Goal: Find specific page/section: Find specific page/section

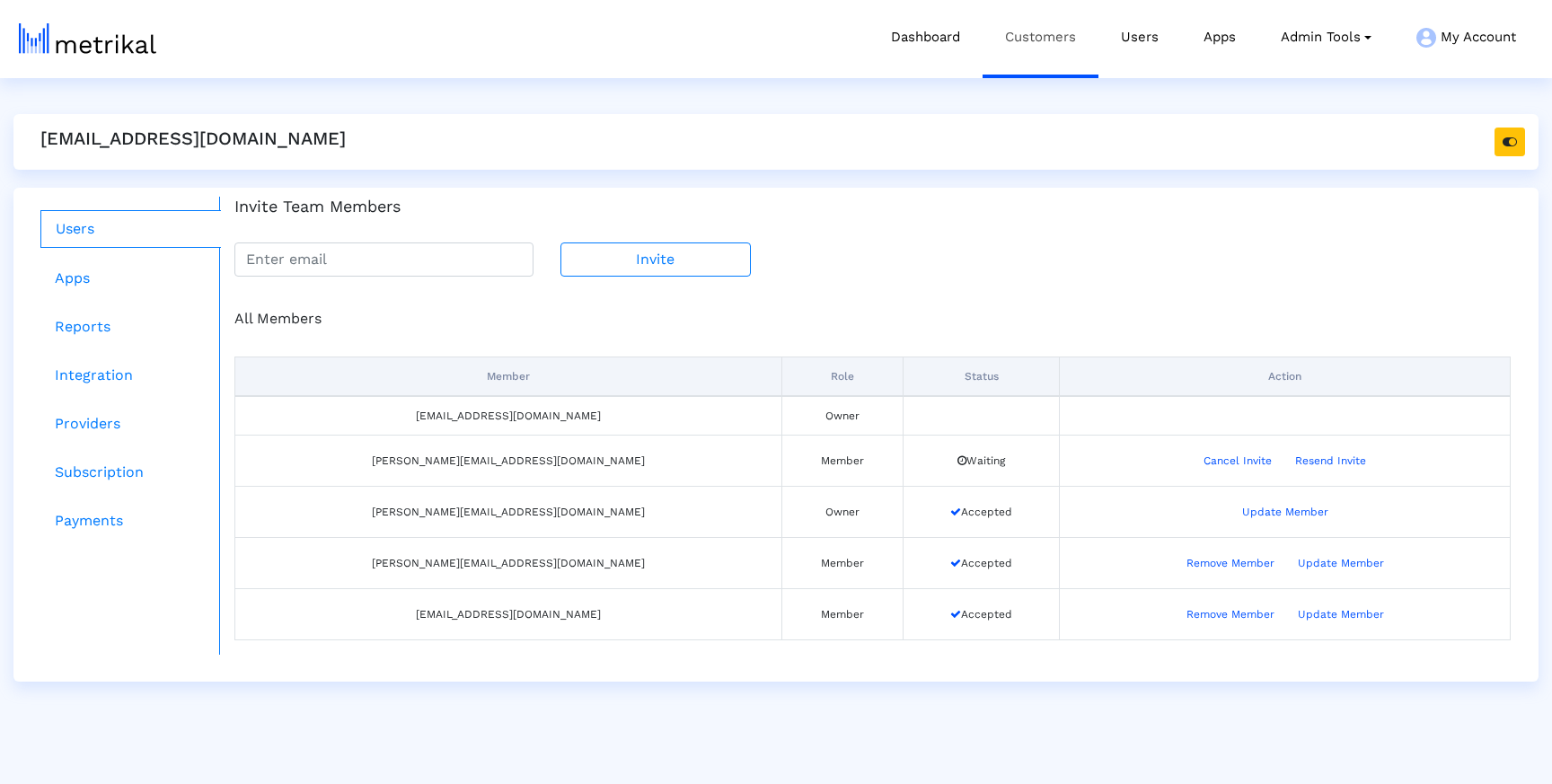
click at [1021, 36] on link "Customers" at bounding box center [1040, 37] width 116 height 75
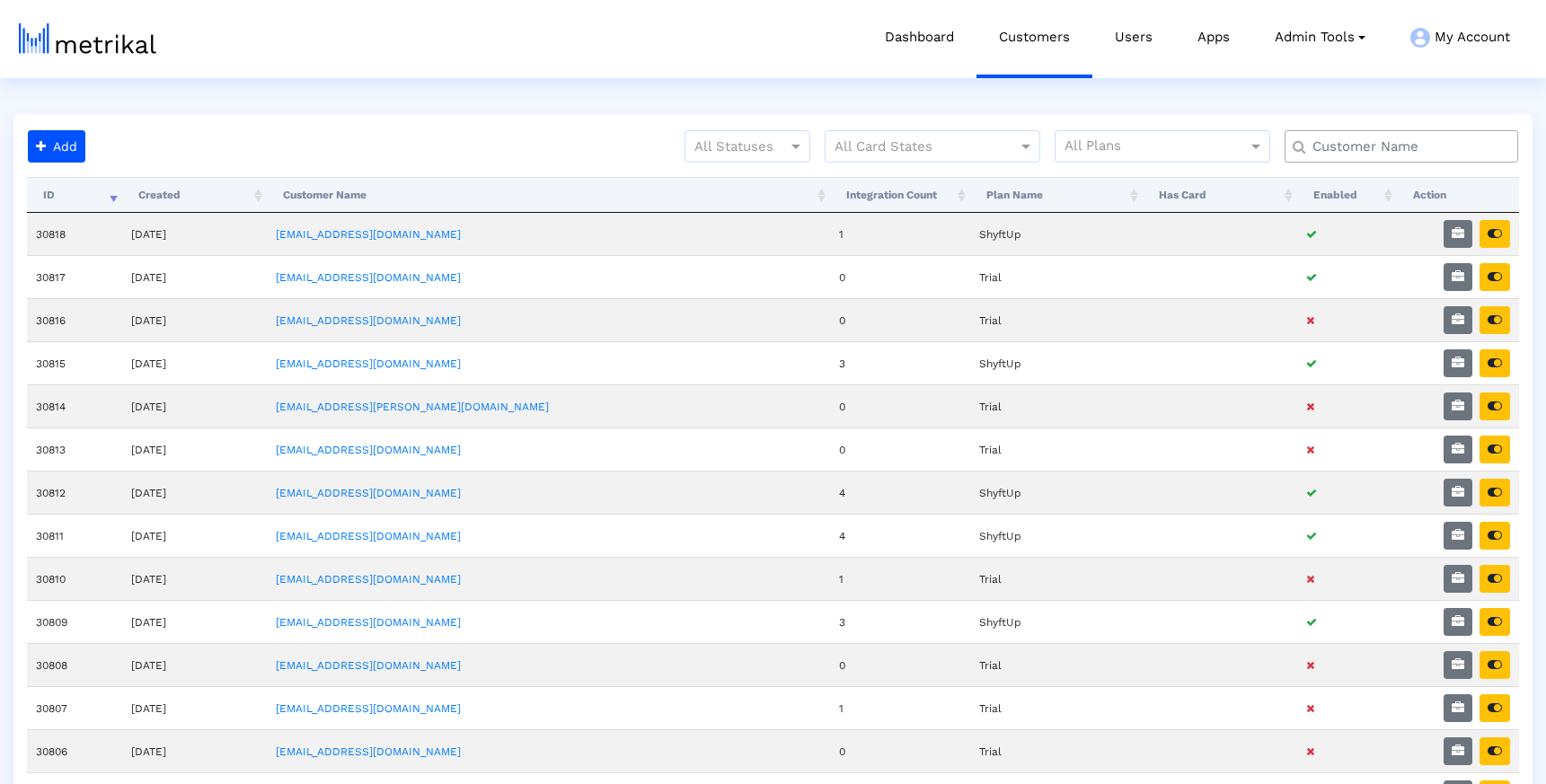
click at [1344, 148] on input "text" at bounding box center [1405, 147] width 211 height 19
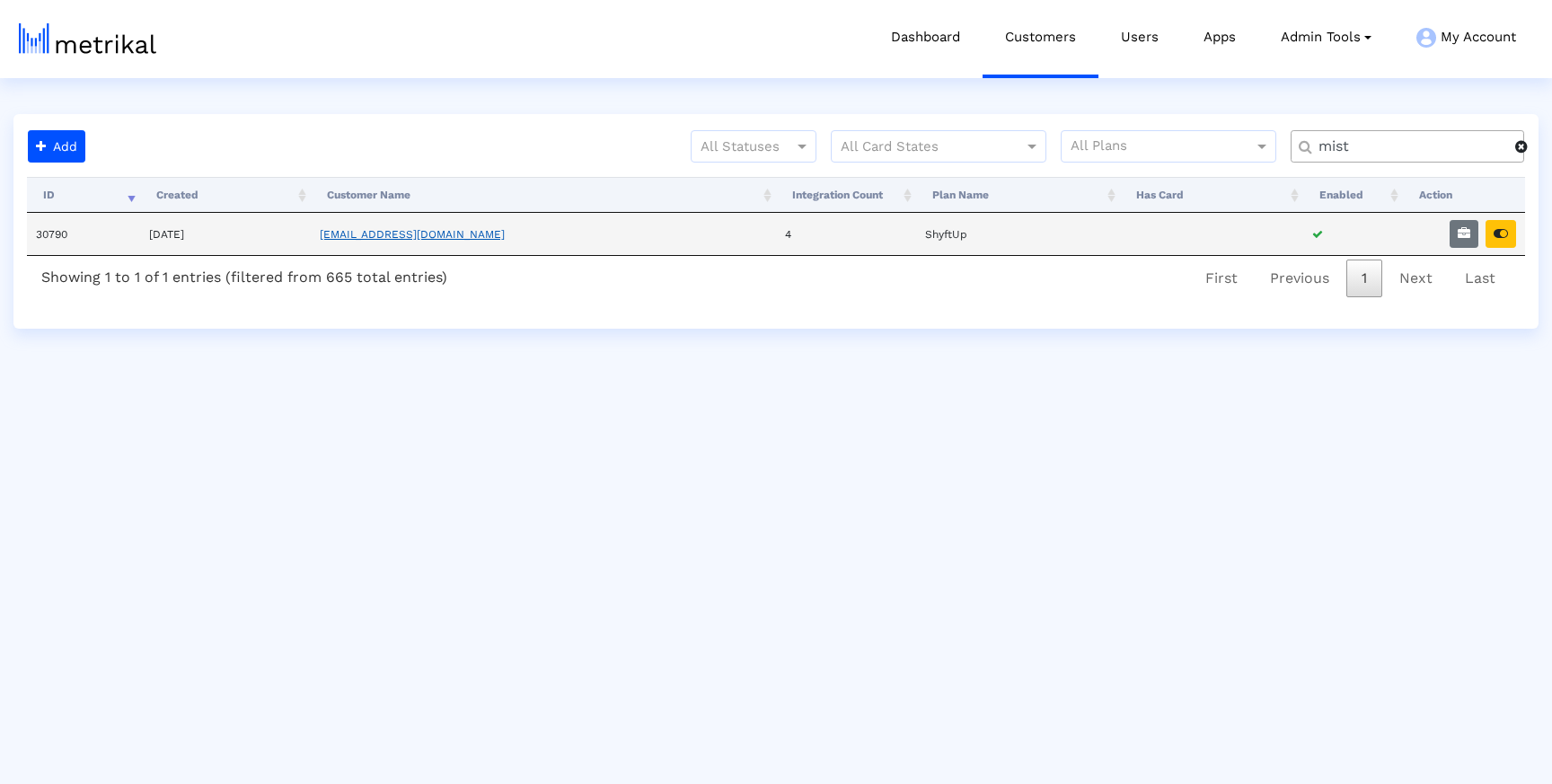
type input "mist"
click at [397, 229] on link "[EMAIL_ADDRESS][DOMAIN_NAME]" at bounding box center [412, 234] width 185 height 12
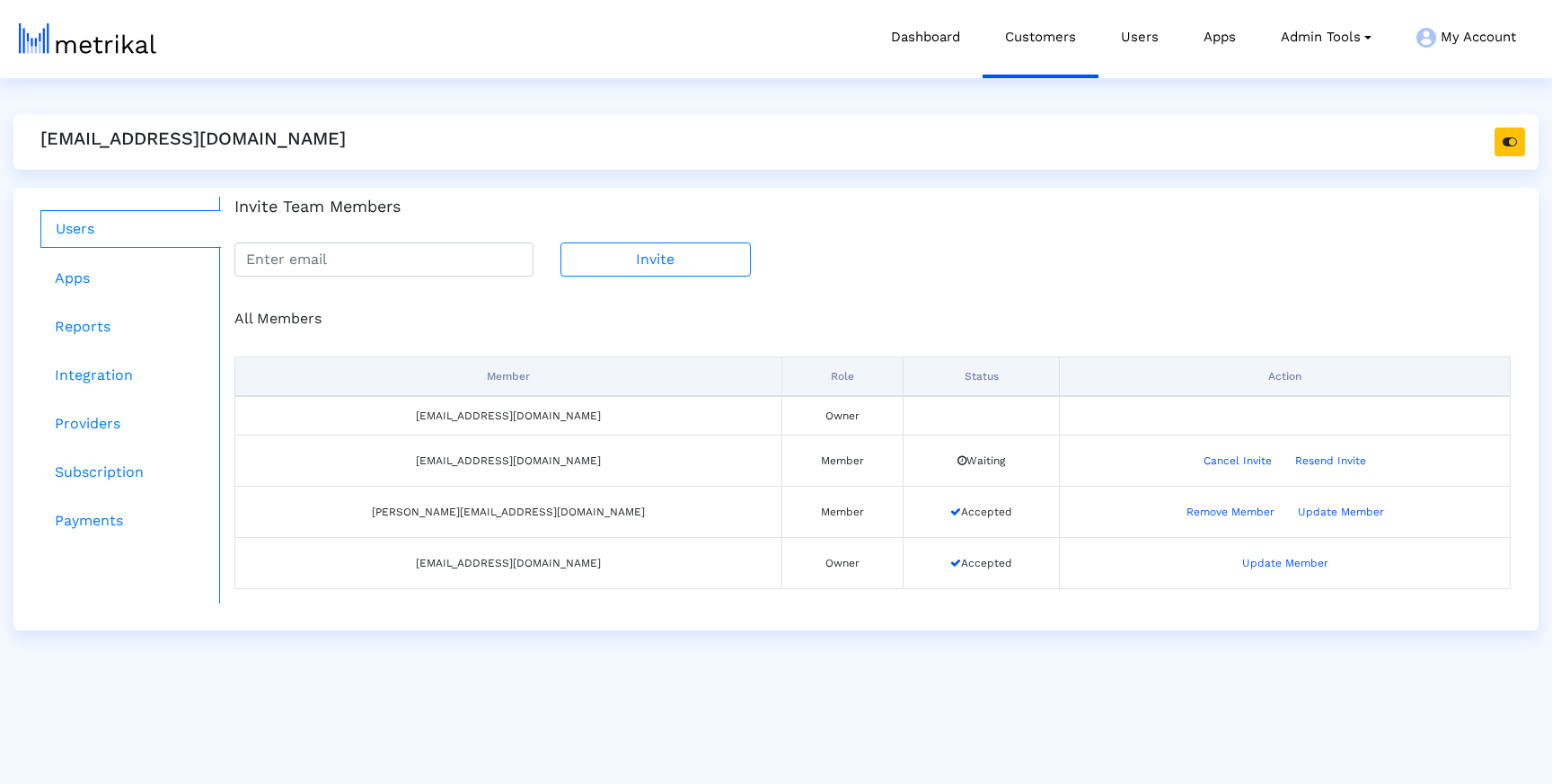
drag, startPoint x: 86, startPoint y: 329, endPoint x: 90, endPoint y: 349, distance: 20.4
click at [86, 329] on link "Reports" at bounding box center [131, 327] width 181 height 36
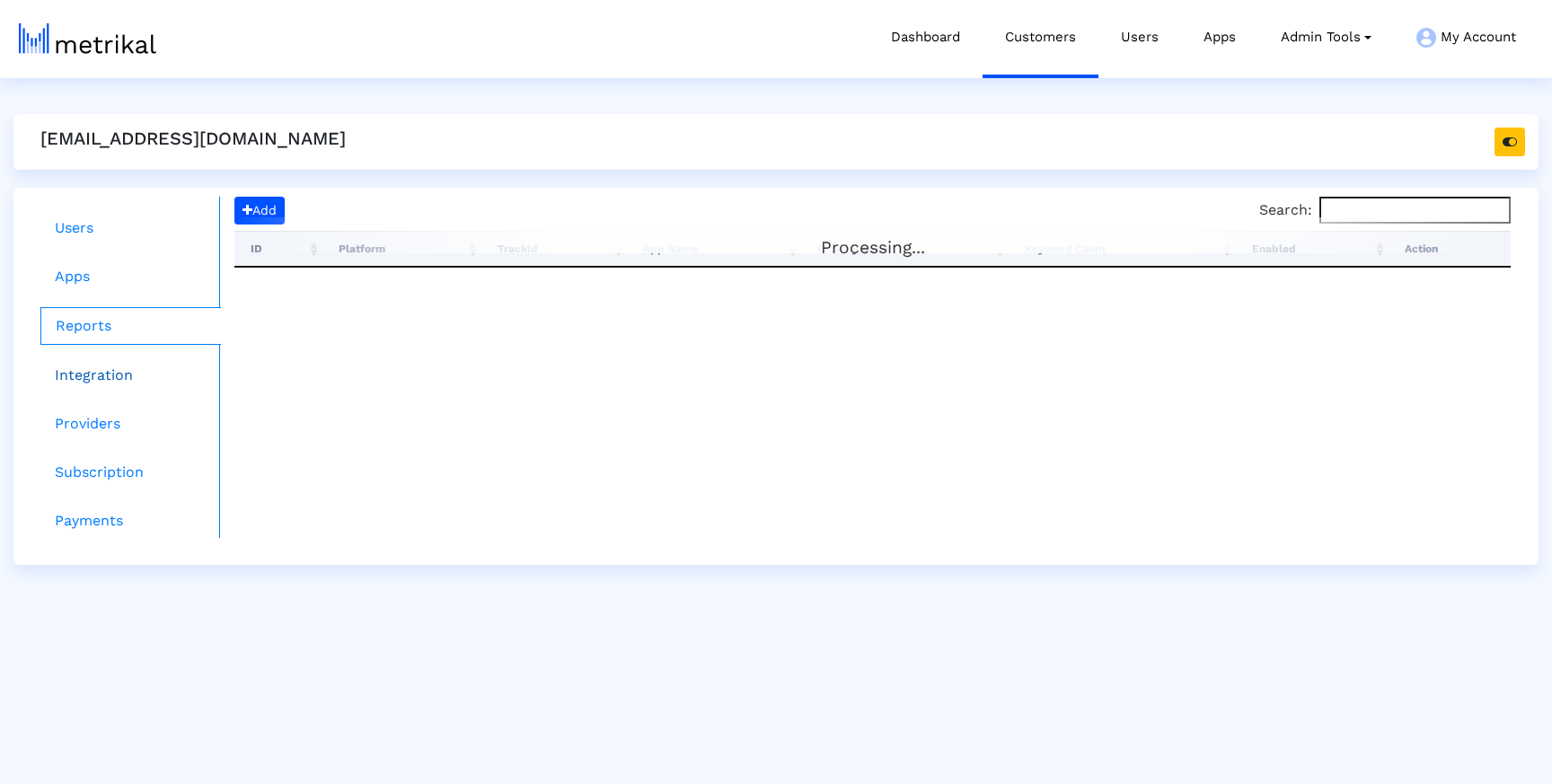
click at [89, 357] on ul "Users Apps Reports Integration Providers Subscription Payments" at bounding box center [123, 367] width 193 height 341
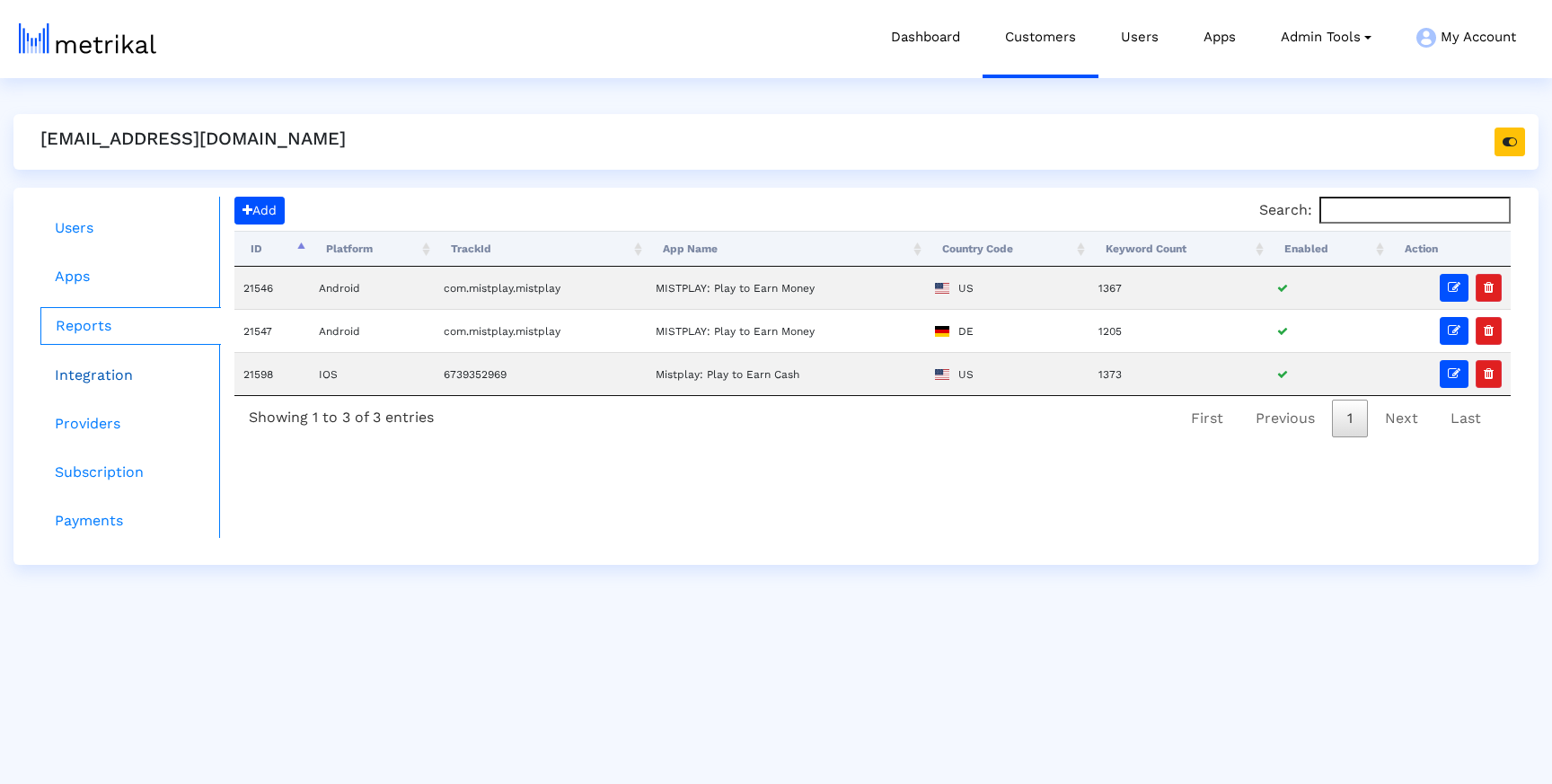
click at [88, 373] on link "Integration" at bounding box center [131, 375] width 181 height 36
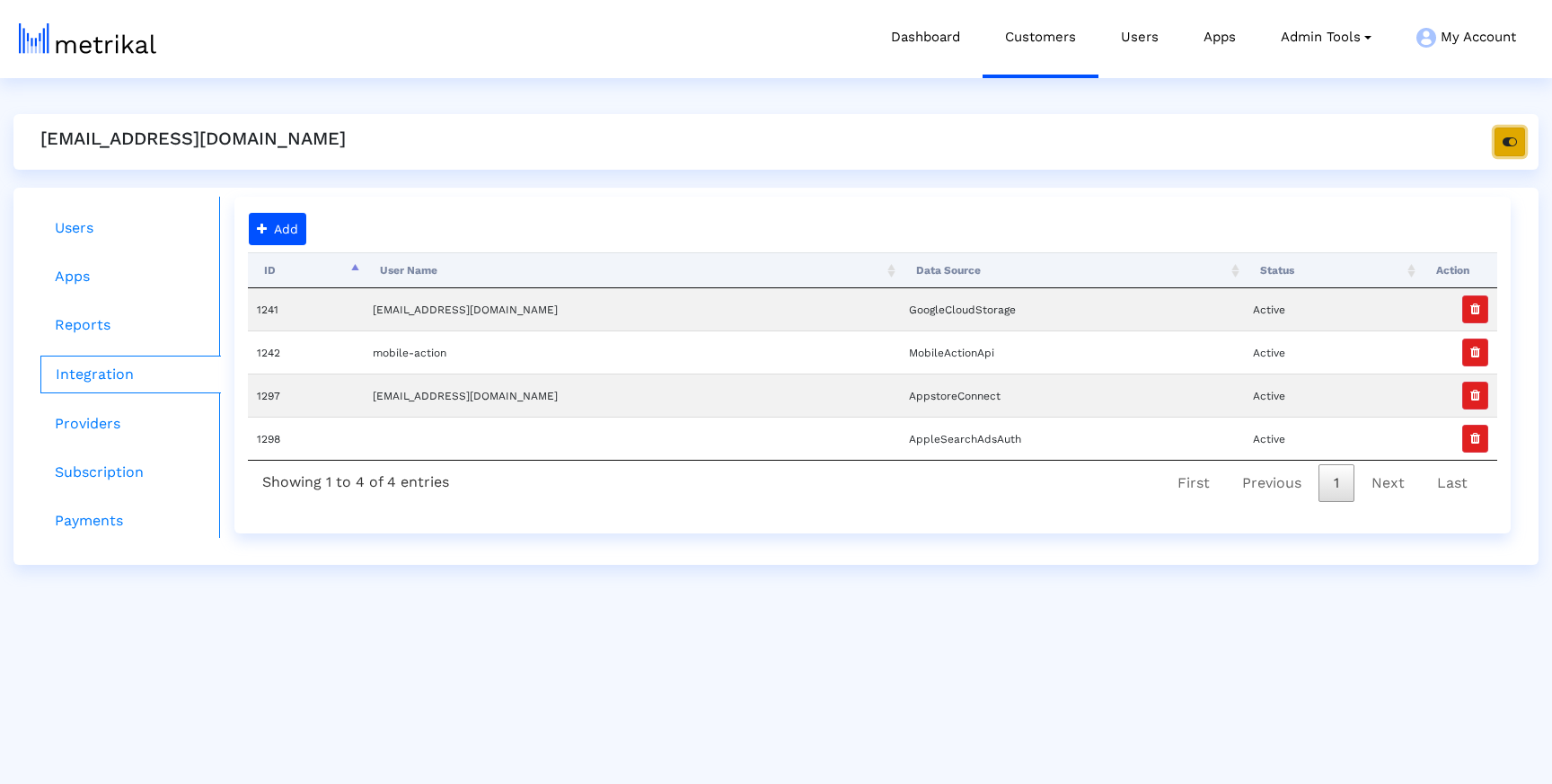
click at [1507, 143] on icon "button" at bounding box center [1508, 141] width 14 height 12
